Goal: Transaction & Acquisition: Purchase product/service

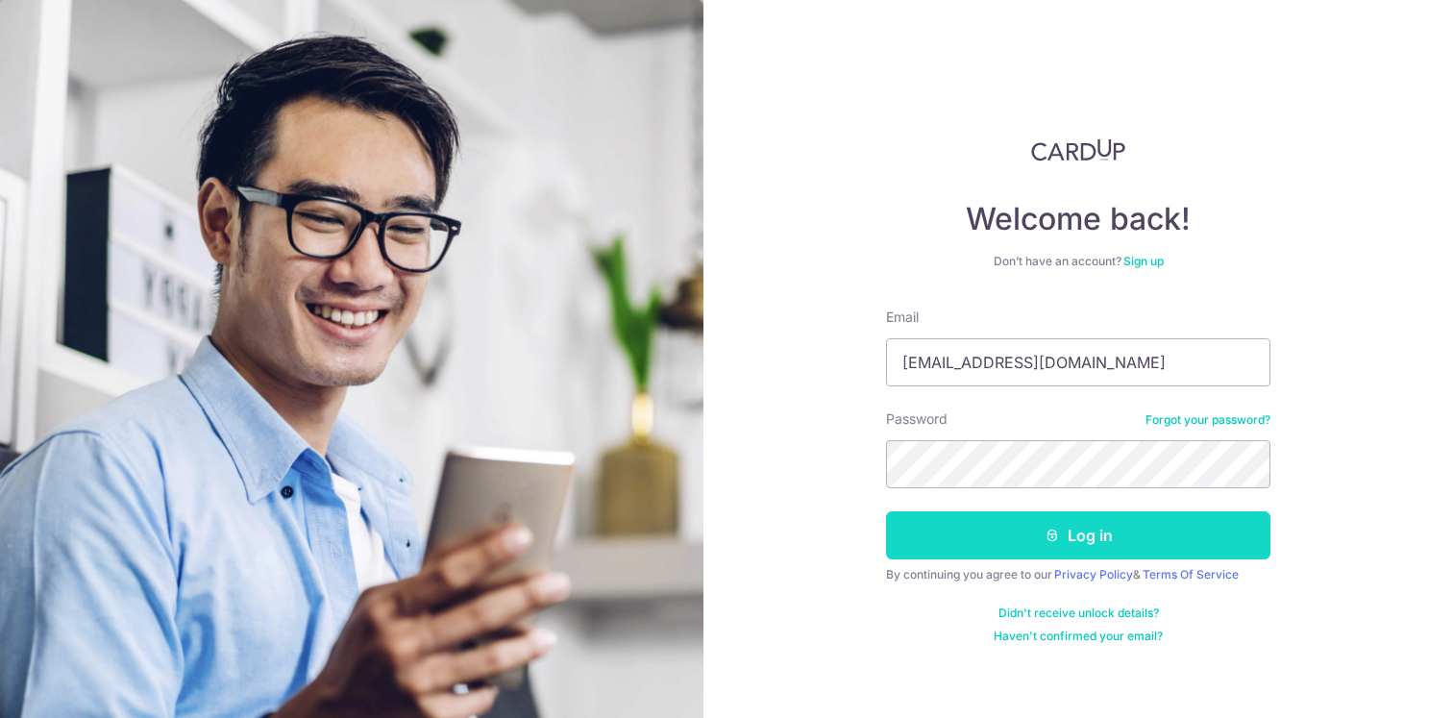
click at [1061, 522] on button "Log in" at bounding box center [1078, 535] width 384 height 48
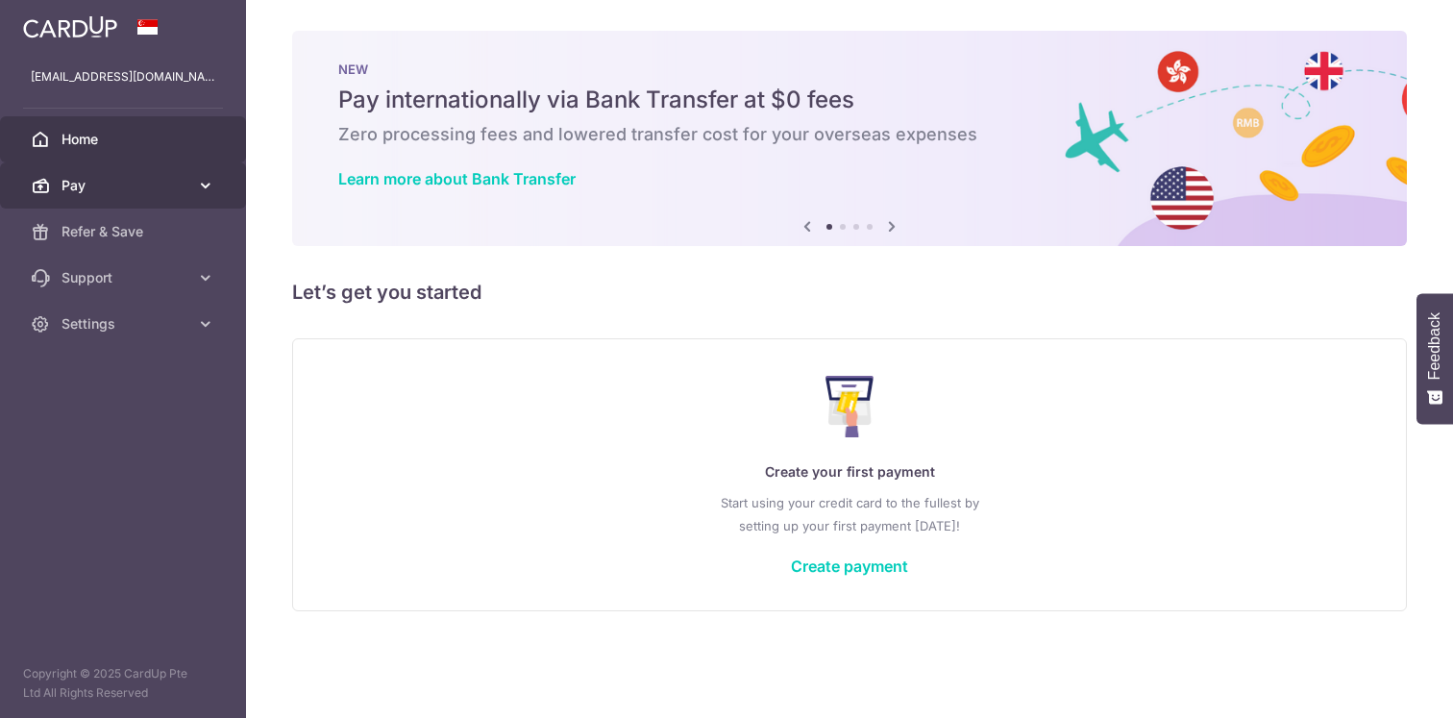
click at [145, 175] on link "Pay" at bounding box center [123, 185] width 246 height 46
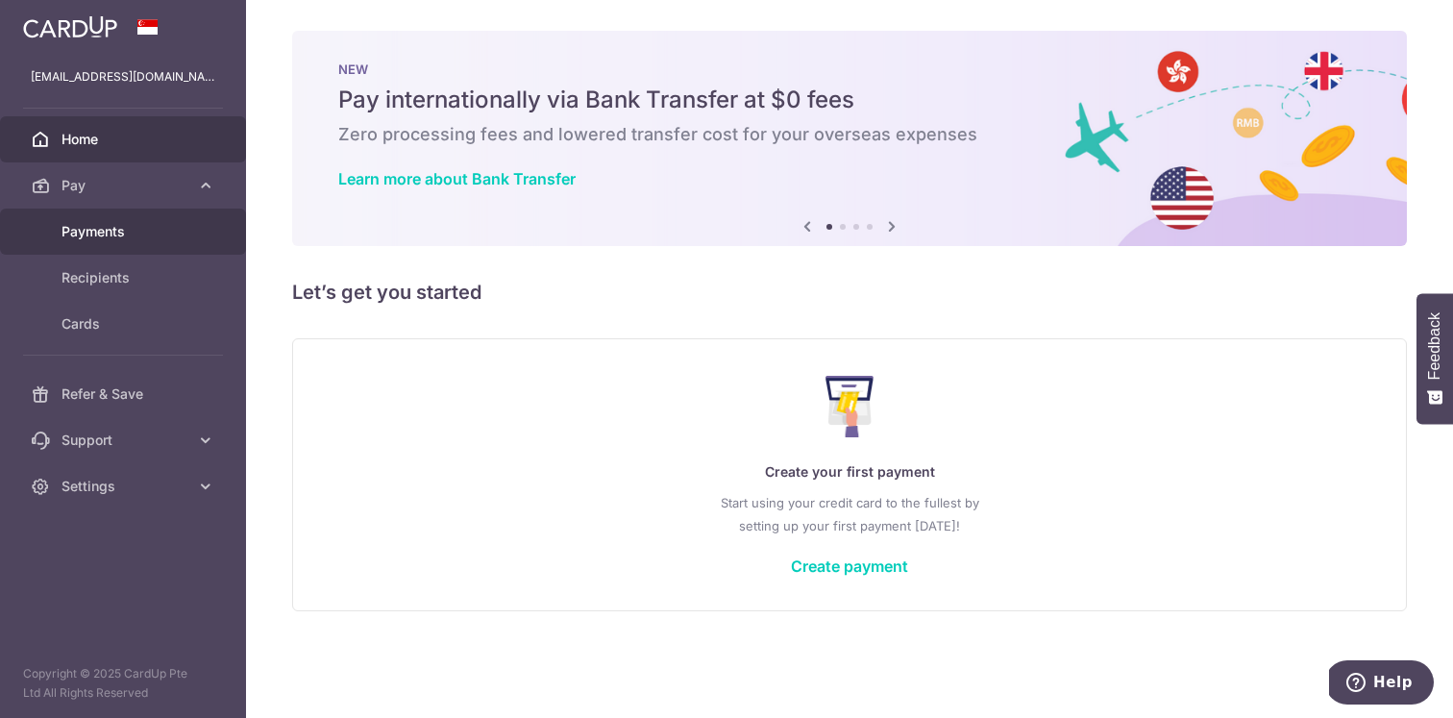
click at [111, 235] on body "[EMAIL_ADDRESS][DOMAIN_NAME] Home Pay Payments Recipients Cards Refer & Save Su…" at bounding box center [726, 359] width 1453 height 718
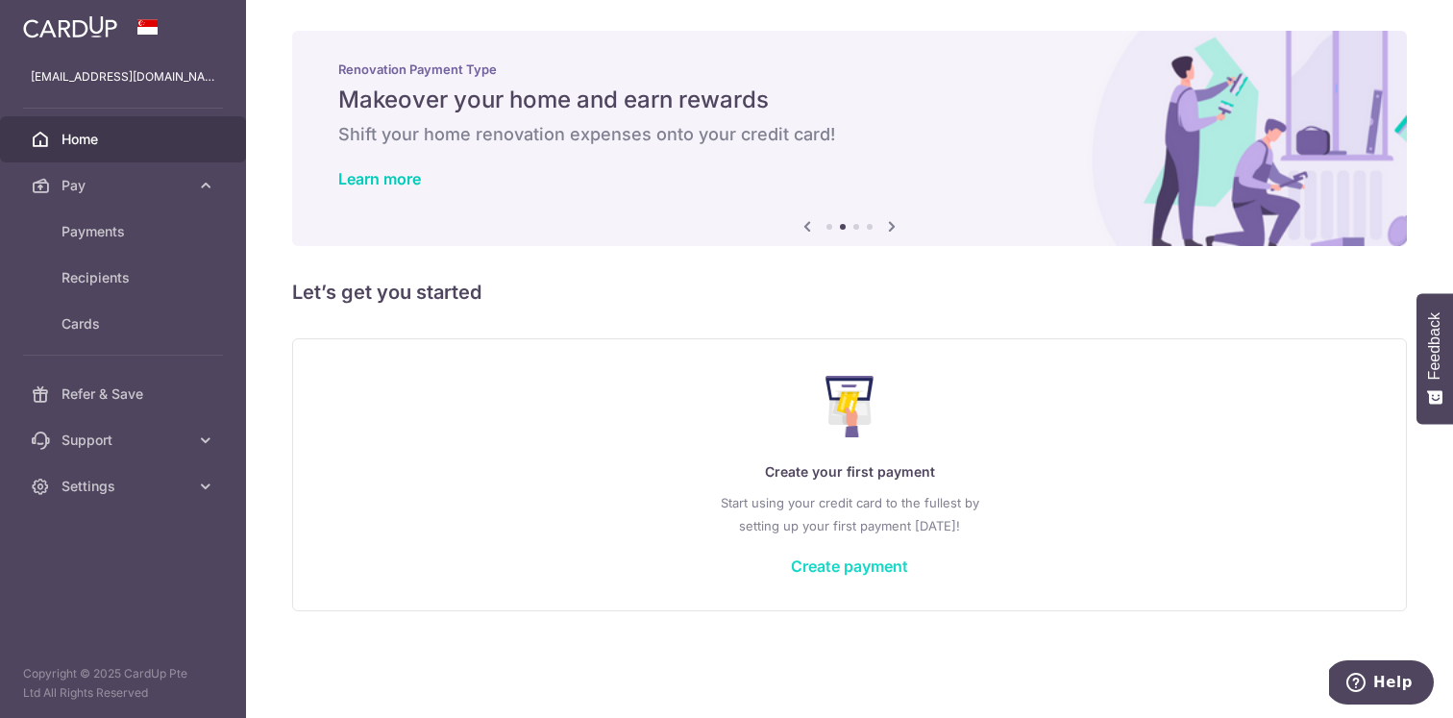
click at [868, 563] on link "Create payment" at bounding box center [849, 566] width 117 height 19
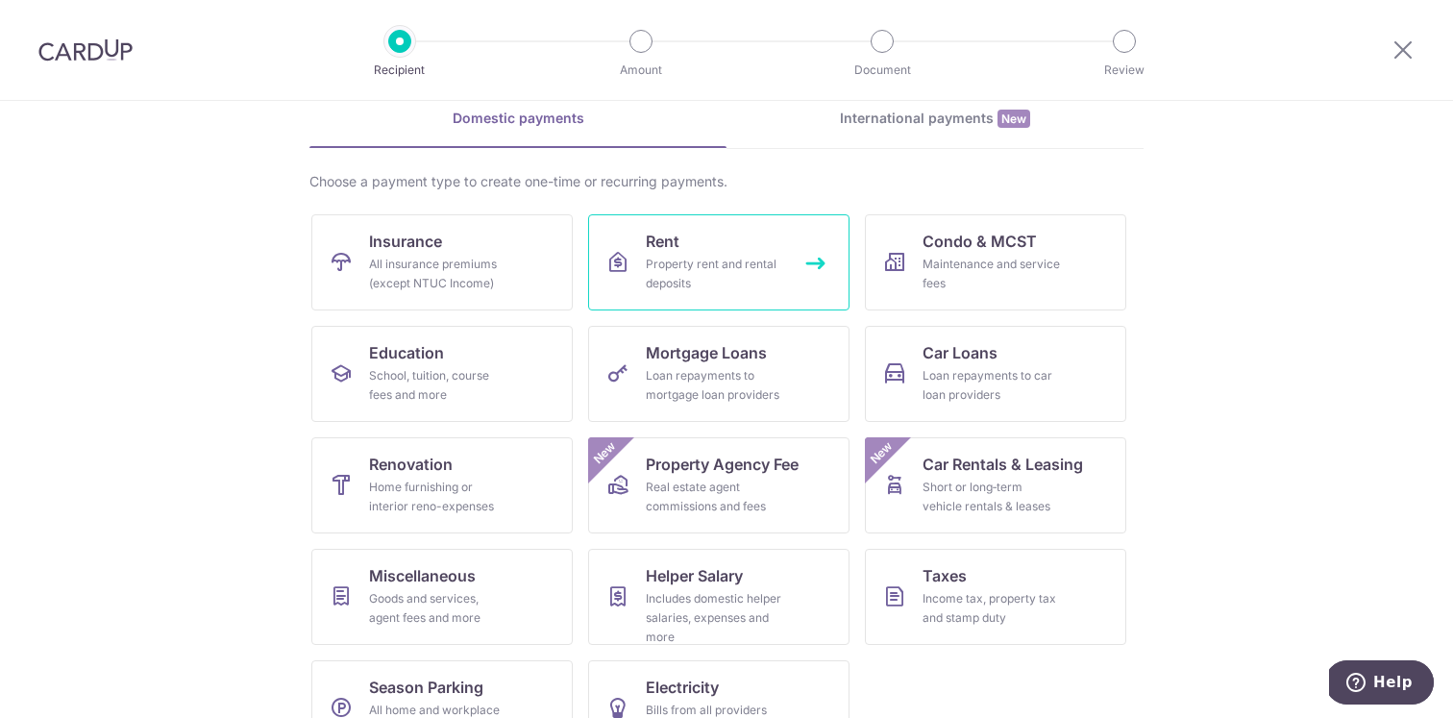
scroll to position [123, 0]
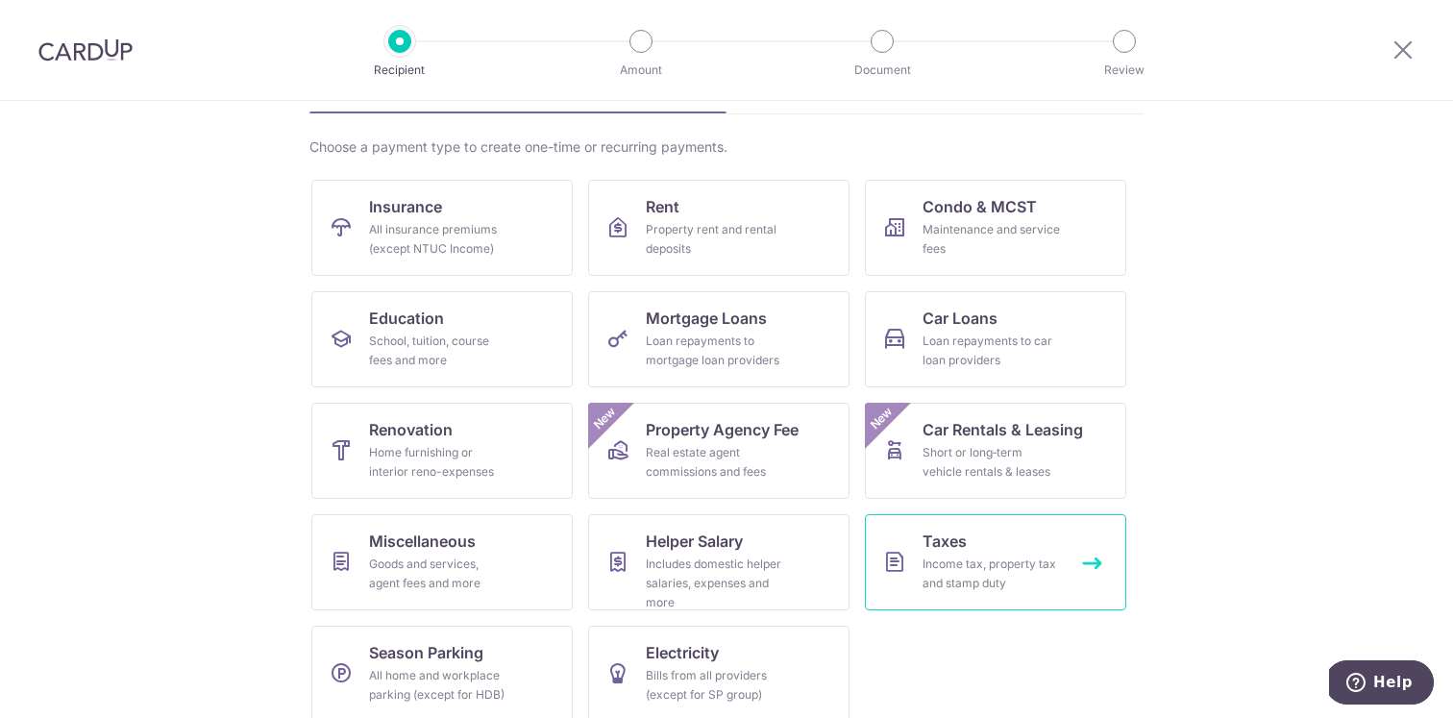
click at [1016, 560] on div "Income tax, property tax and stamp duty" at bounding box center [992, 574] width 138 height 38
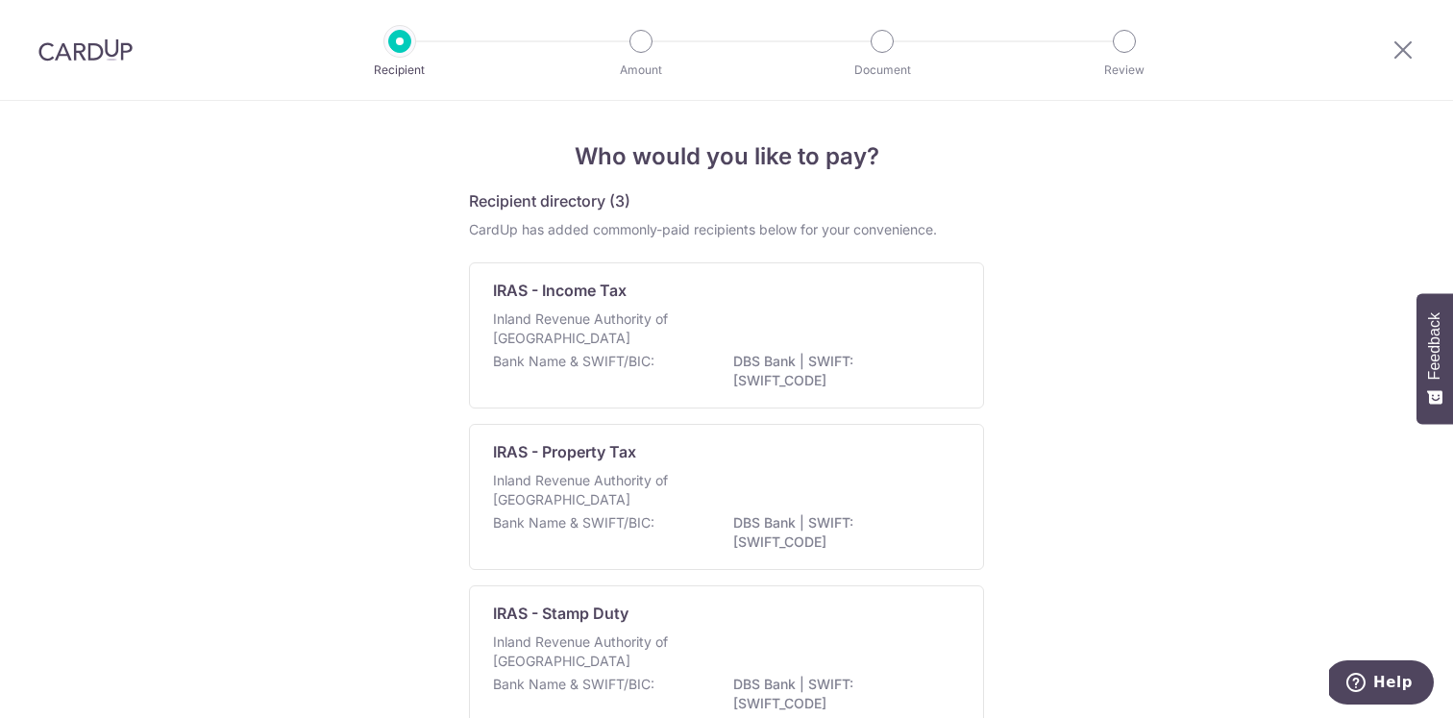
click at [778, 315] on div "Inland Revenue Authority of Singapore" at bounding box center [726, 330] width 467 height 42
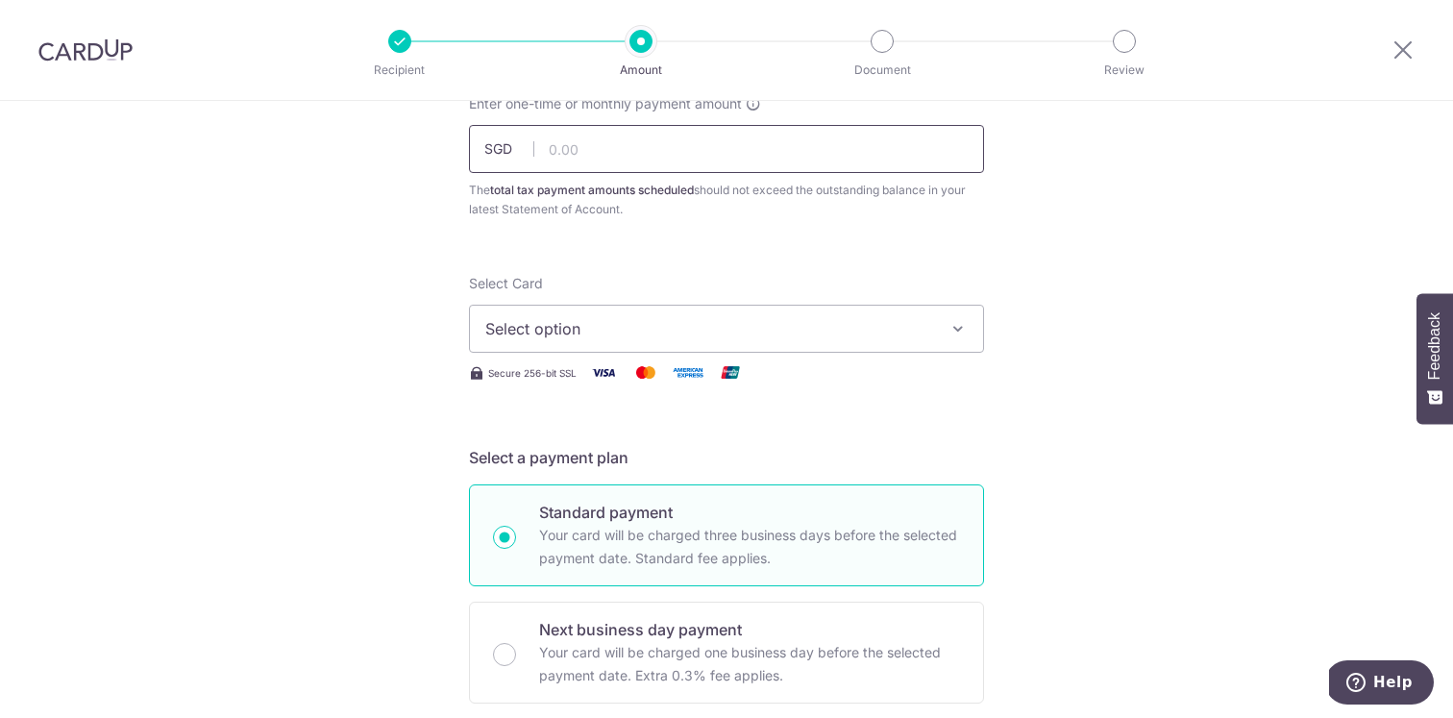
scroll to position [197, 0]
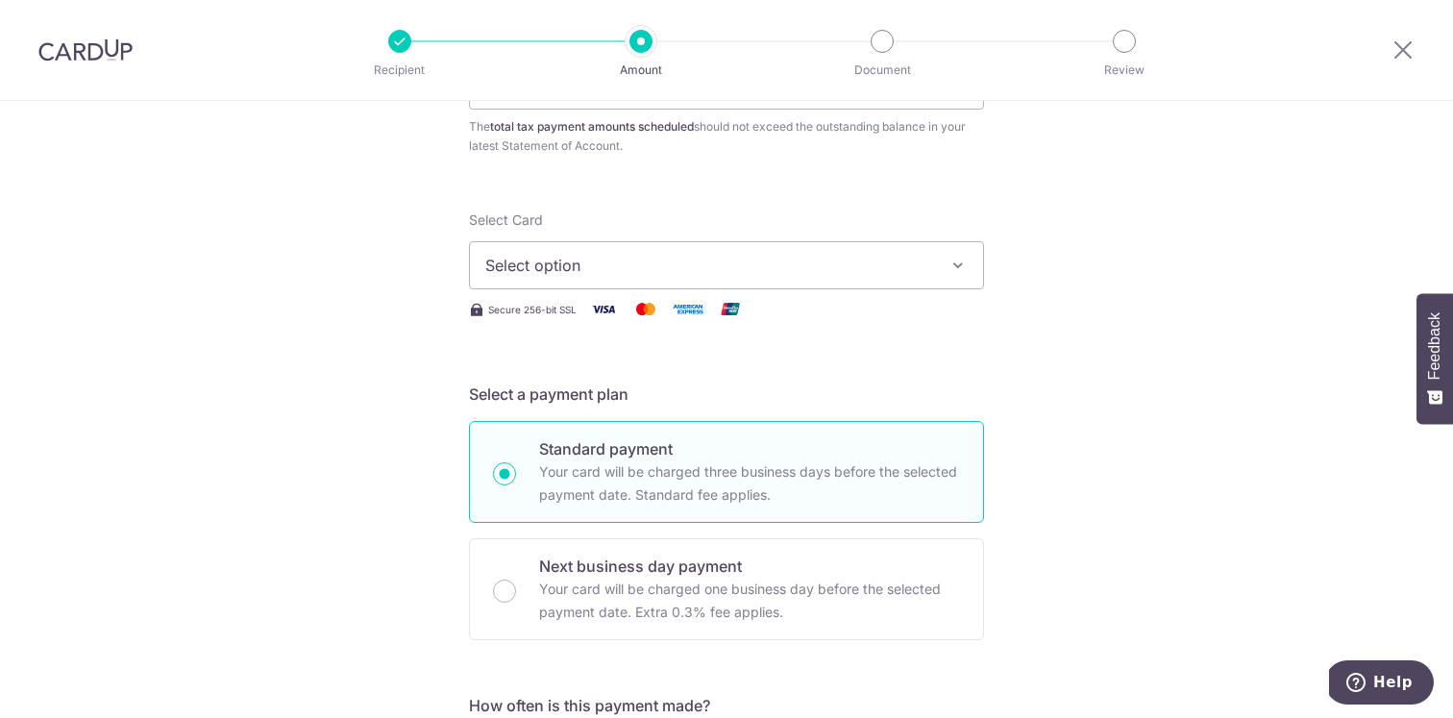
click at [762, 262] on span "Select option" at bounding box center [709, 265] width 448 height 23
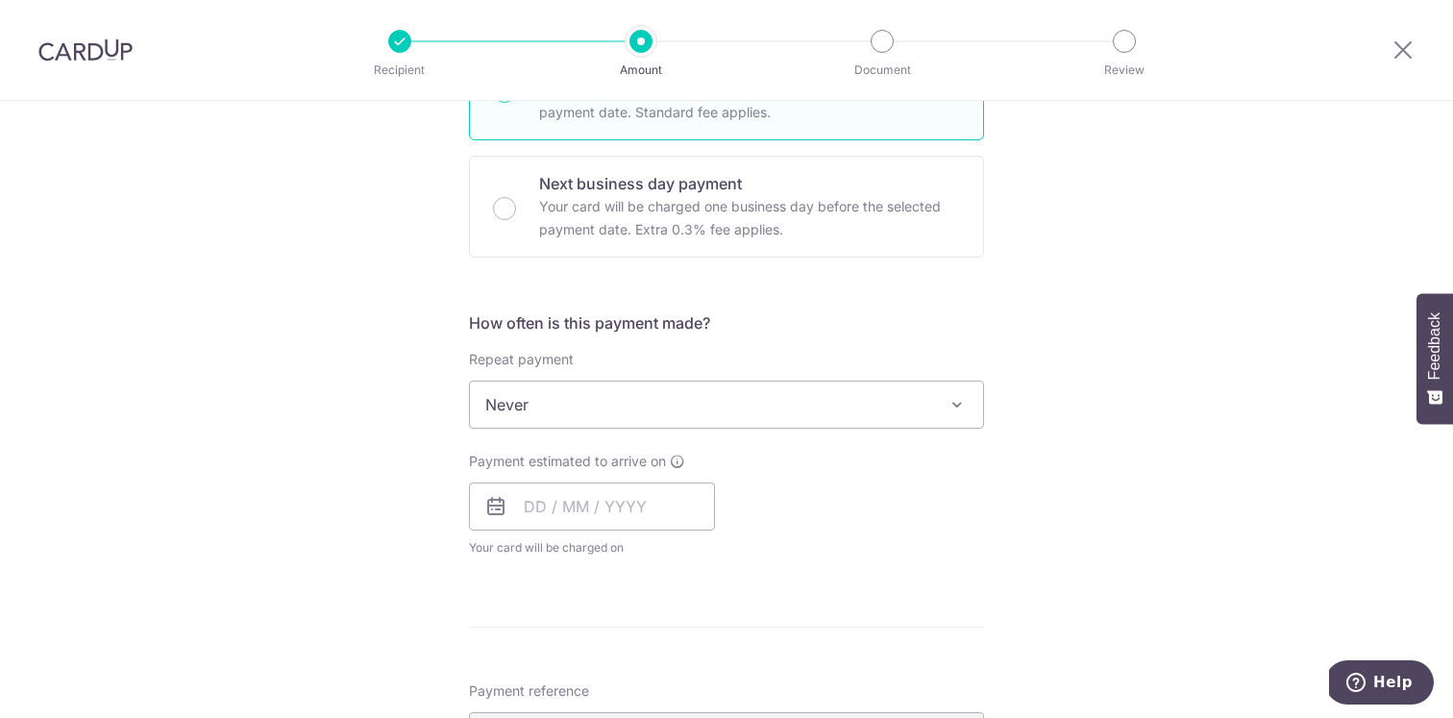
scroll to position [583, 0]
click at [701, 417] on span "Never" at bounding box center [726, 401] width 513 height 46
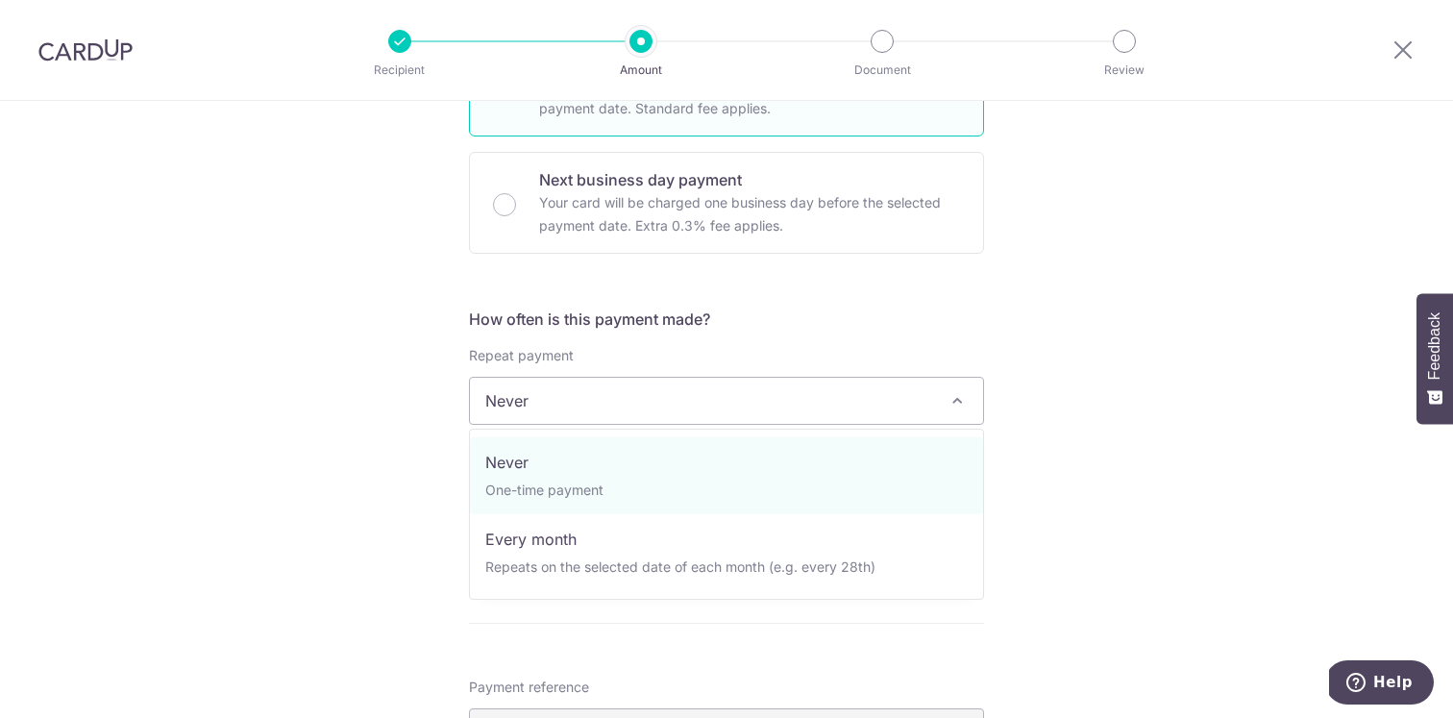
click at [699, 383] on span "Never" at bounding box center [726, 401] width 513 height 46
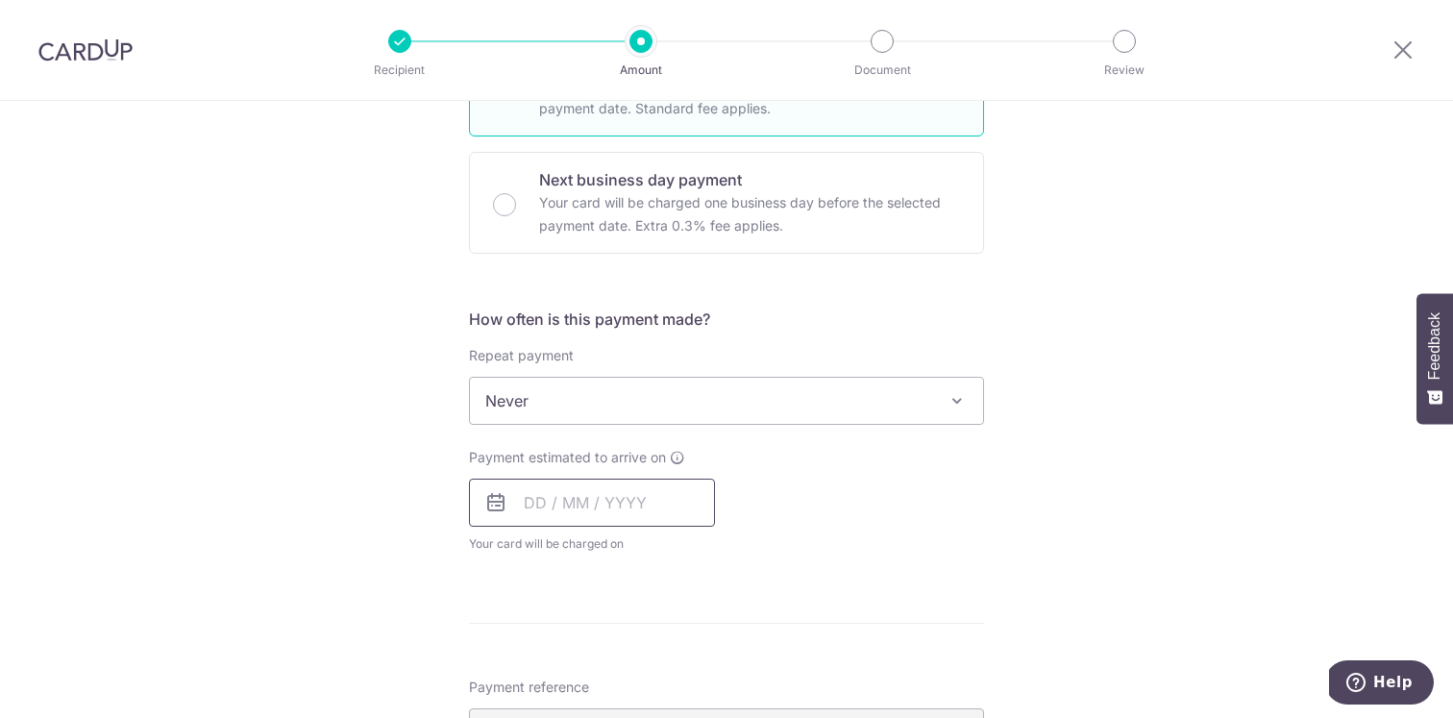
click at [680, 503] on input "text" at bounding box center [592, 503] width 246 height 48
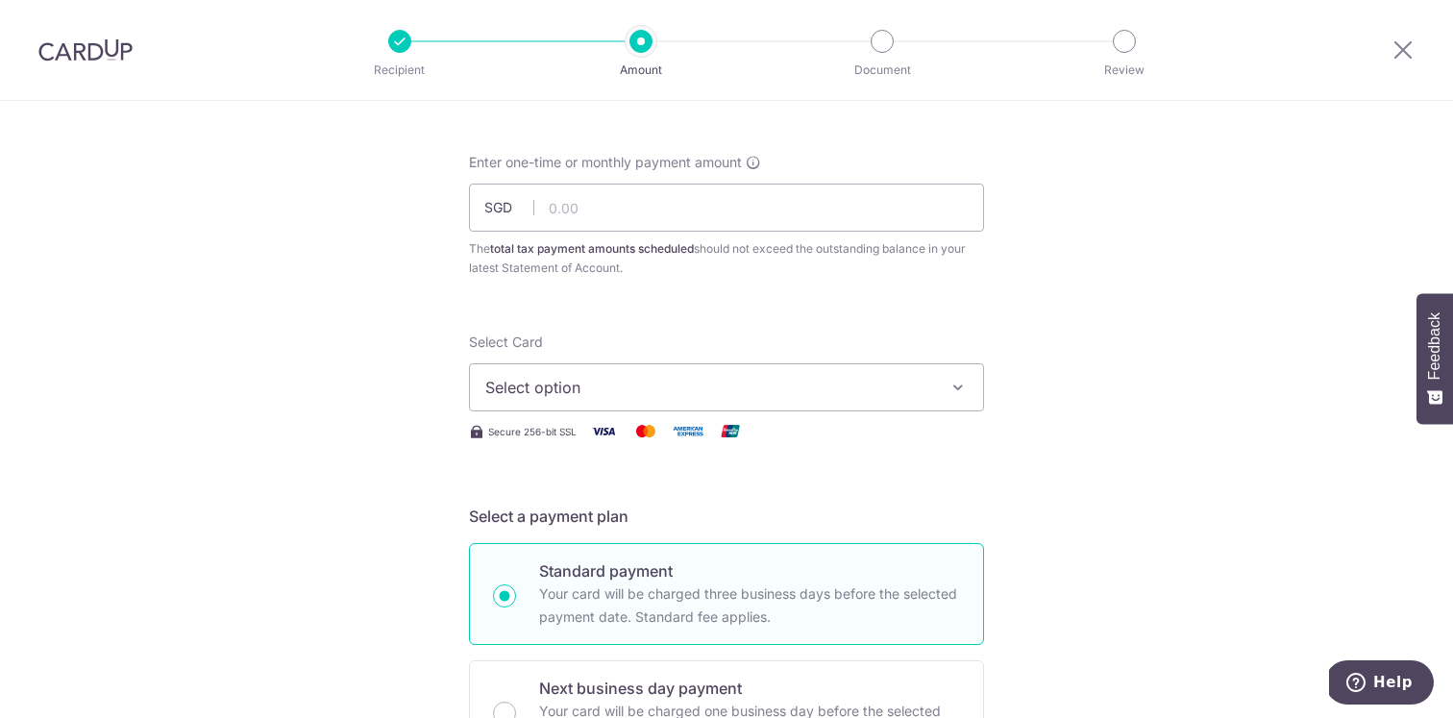
scroll to position [0, 0]
